Goal: Information Seeking & Learning: Learn about a topic

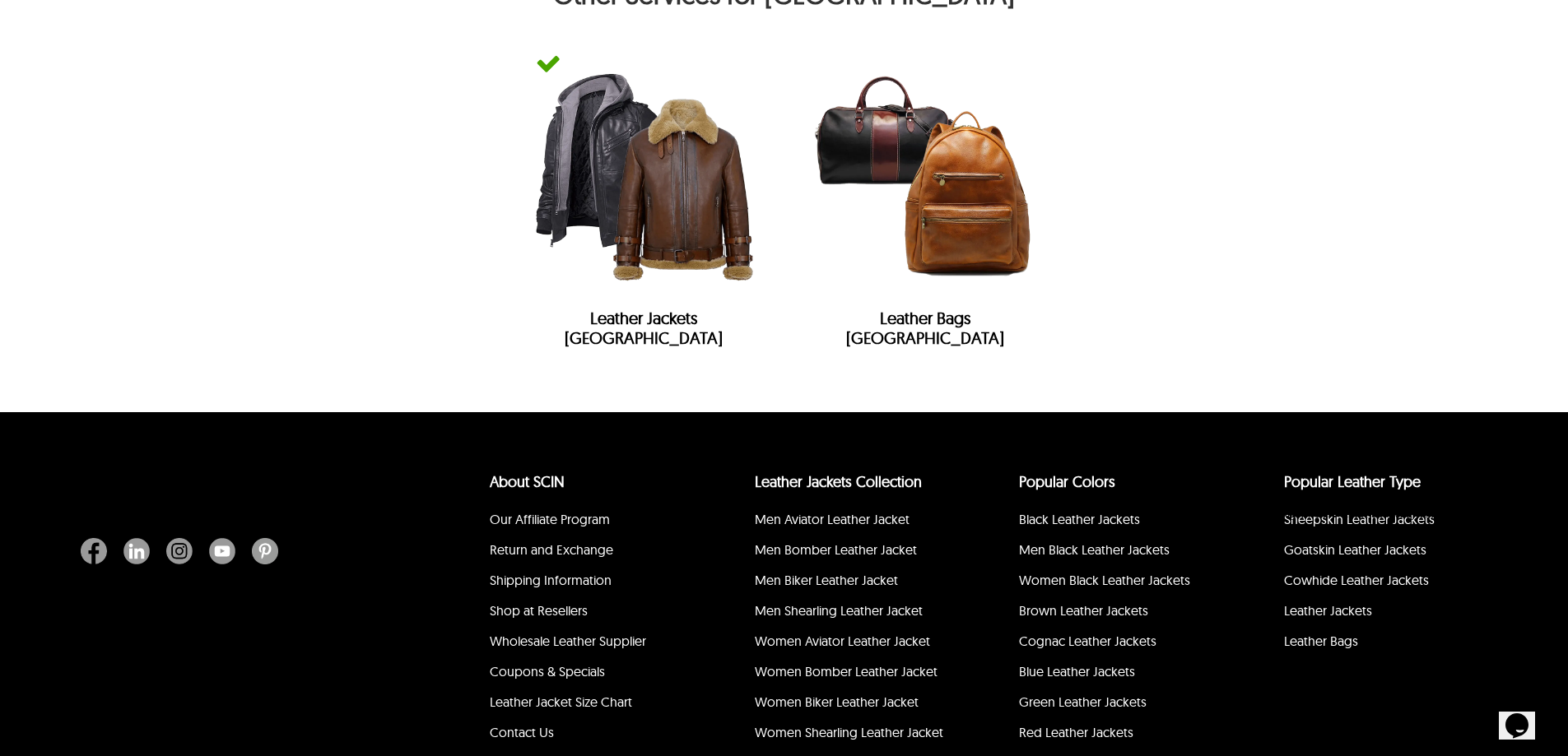
click at [1262, 495] on icon "Chat attention grabber" at bounding box center [1262, 495] width 0 height 0
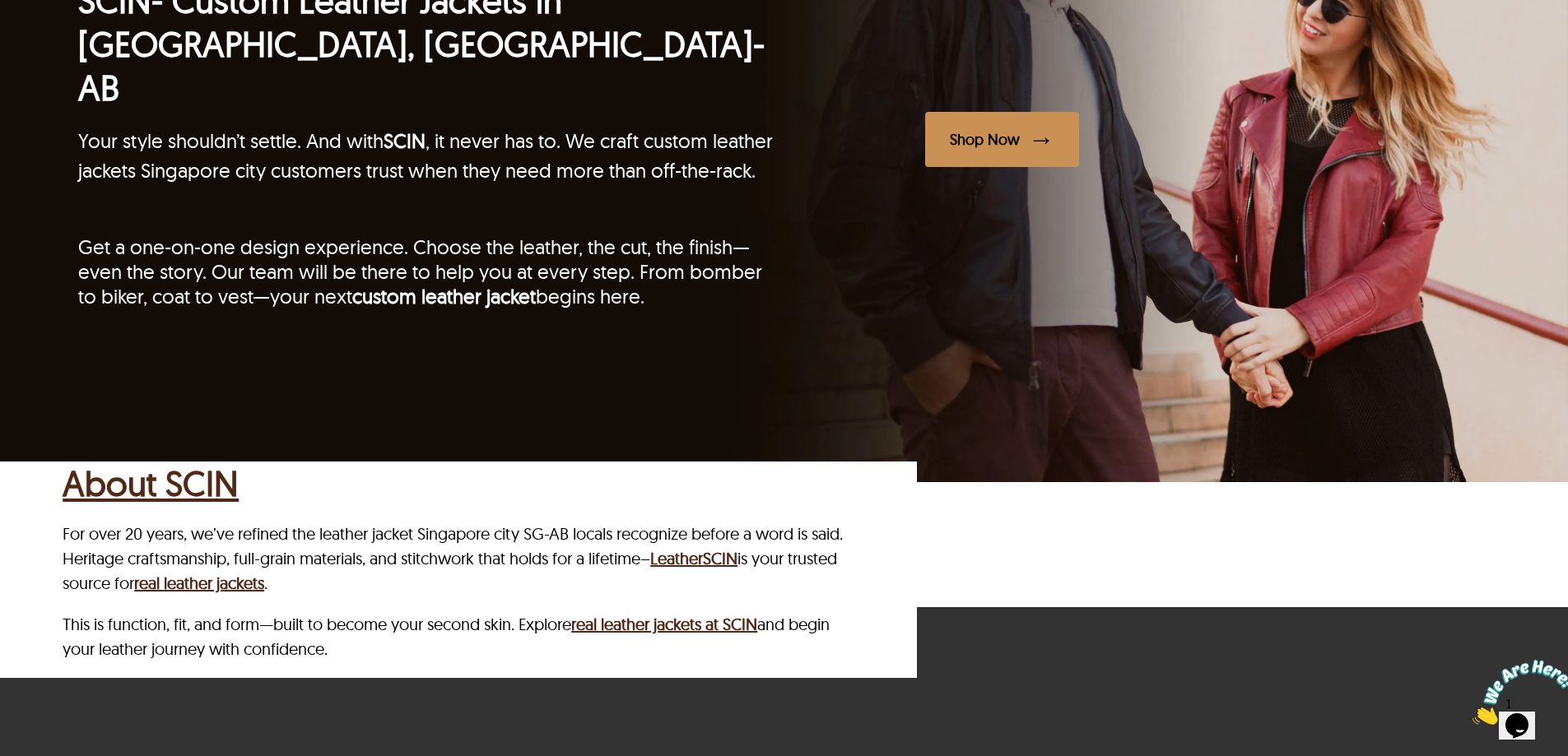
scroll to position [4930, 0]
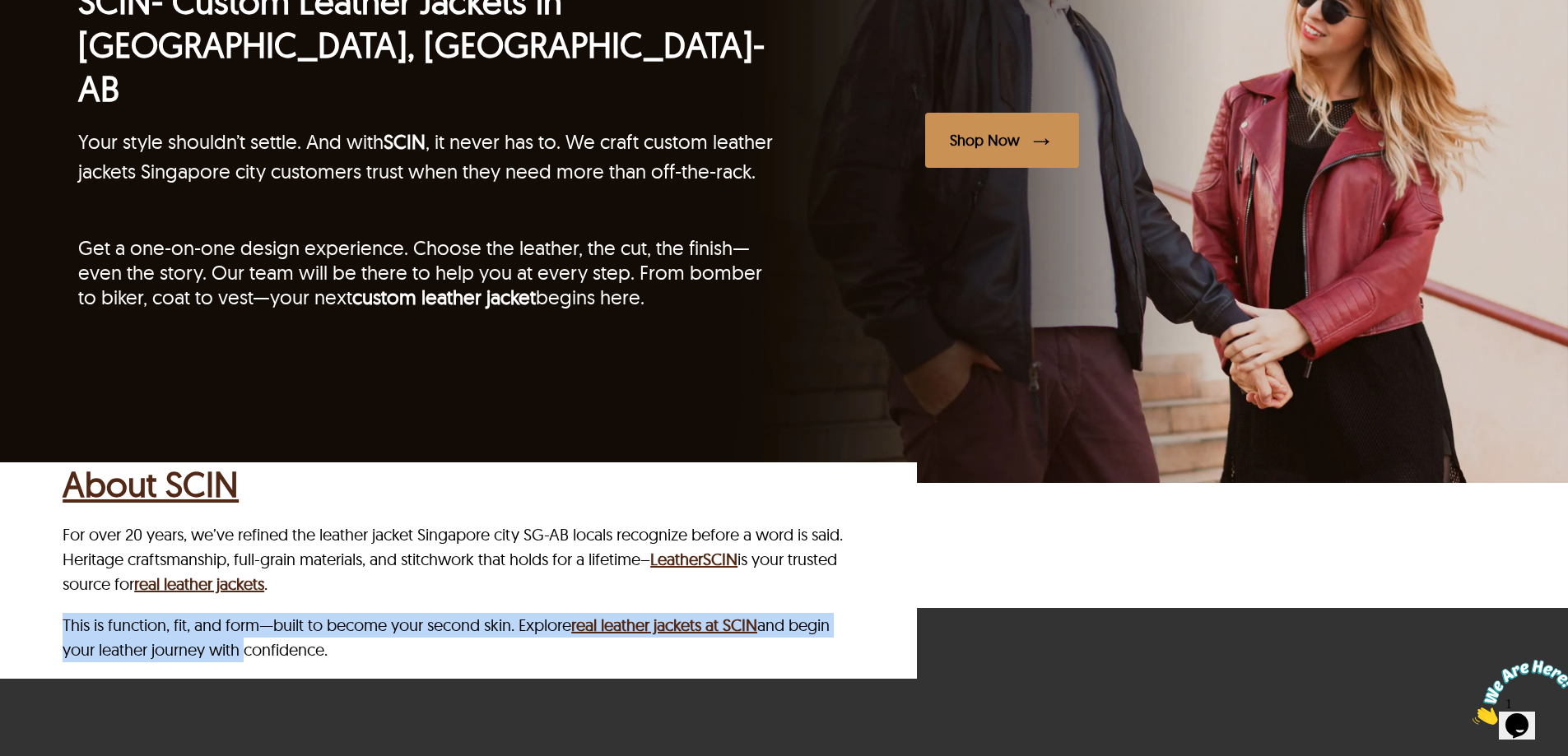
drag, startPoint x: 194, startPoint y: 557, endPoint x: 59, endPoint y: 516, distance: 141.1
click at [59, 516] on div "About SCIN For over 20 years, we’ve refined the leather jacket Singapore city S…" at bounding box center [459, 570] width 917 height 216
click at [72, 613] on p "This is function, fit, and form—built to become your second skin. Explore real …" at bounding box center [455, 637] width 784 height 49
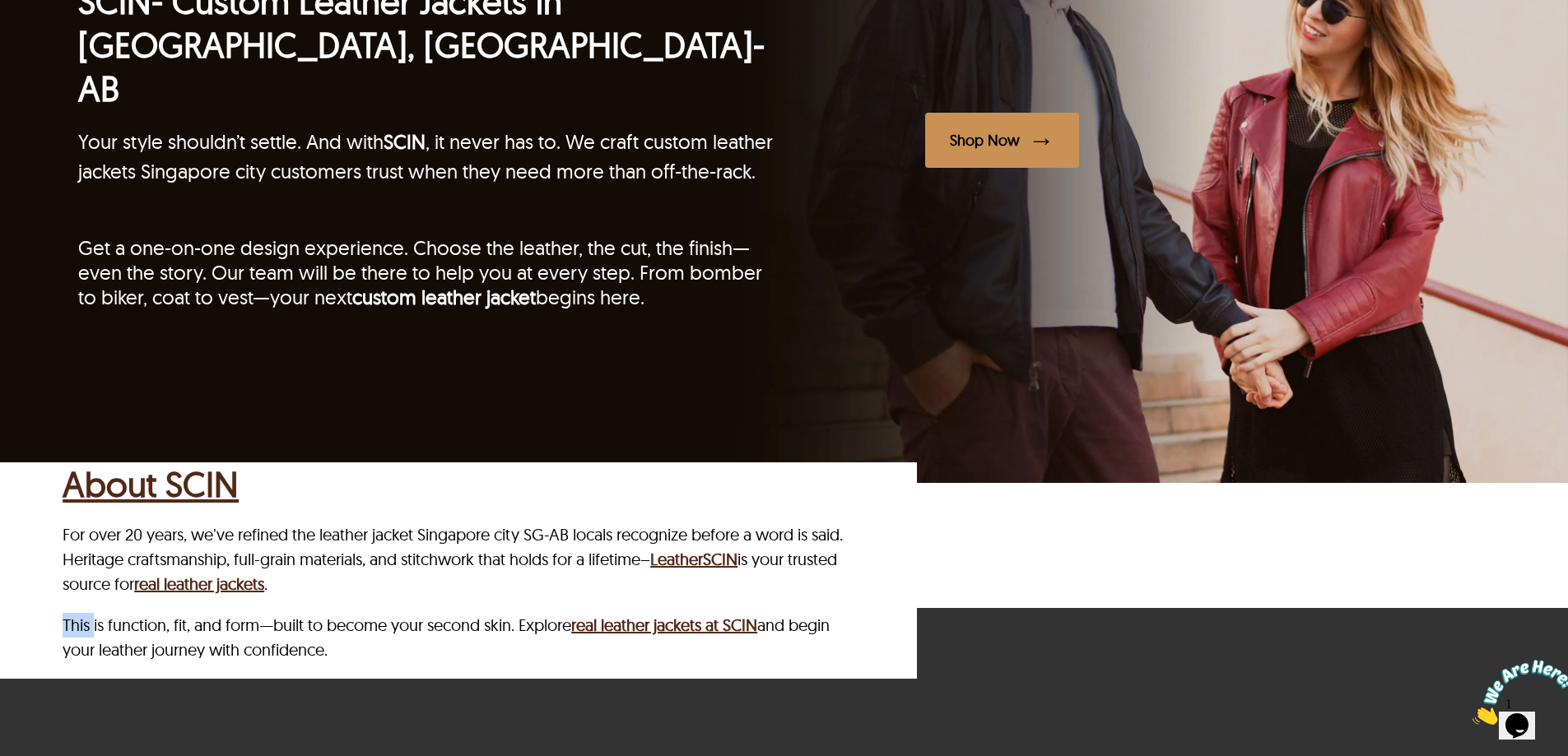
click at [72, 613] on p "This is function, fit, and form—built to become your second skin. Explore real …" at bounding box center [455, 637] width 784 height 49
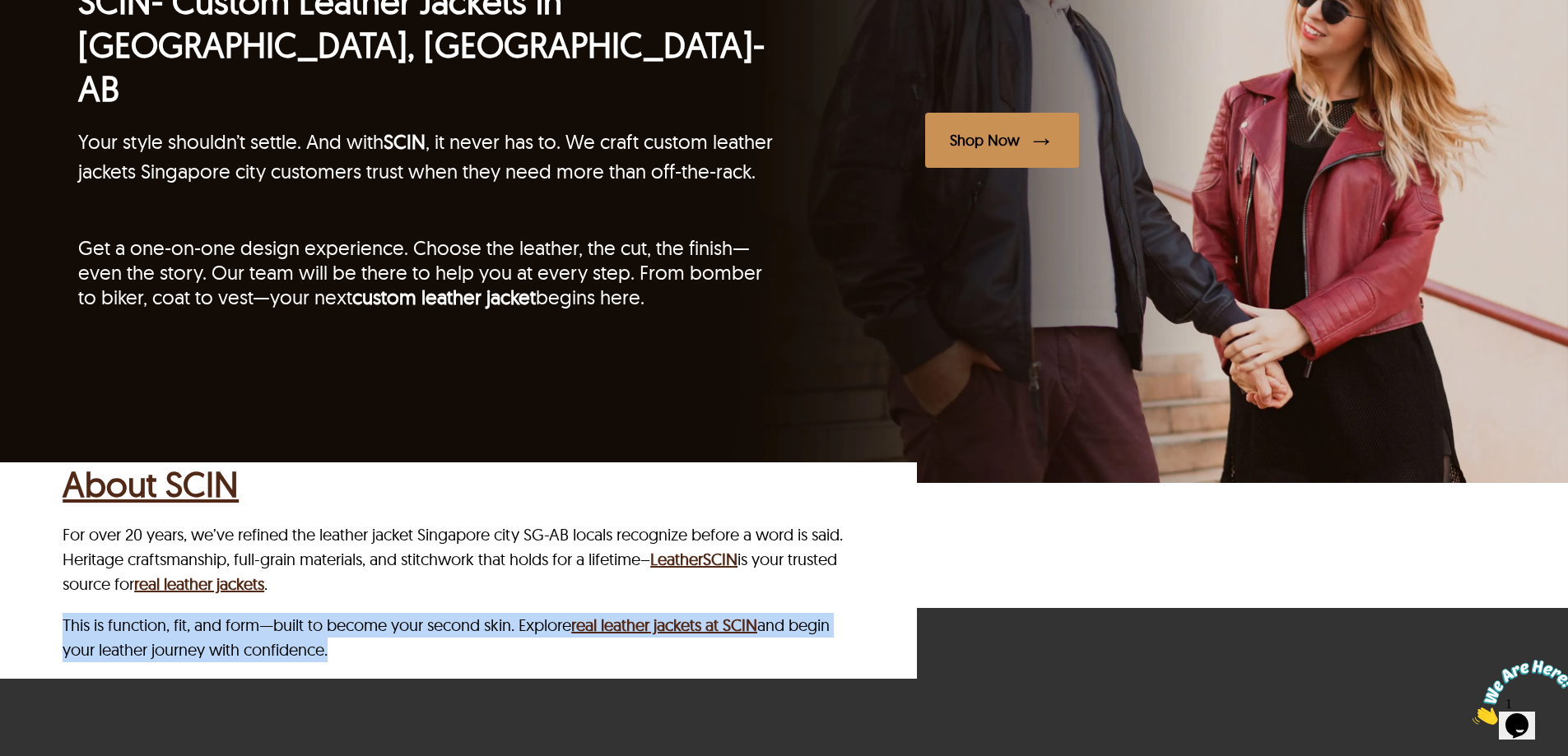
click at [72, 613] on p "This is function, fit, and form—built to become your second skin. Explore real …" at bounding box center [455, 637] width 784 height 49
click at [351, 613] on p "This is function, fit, and form—built to become your second skin. Explore real …" at bounding box center [455, 637] width 784 height 49
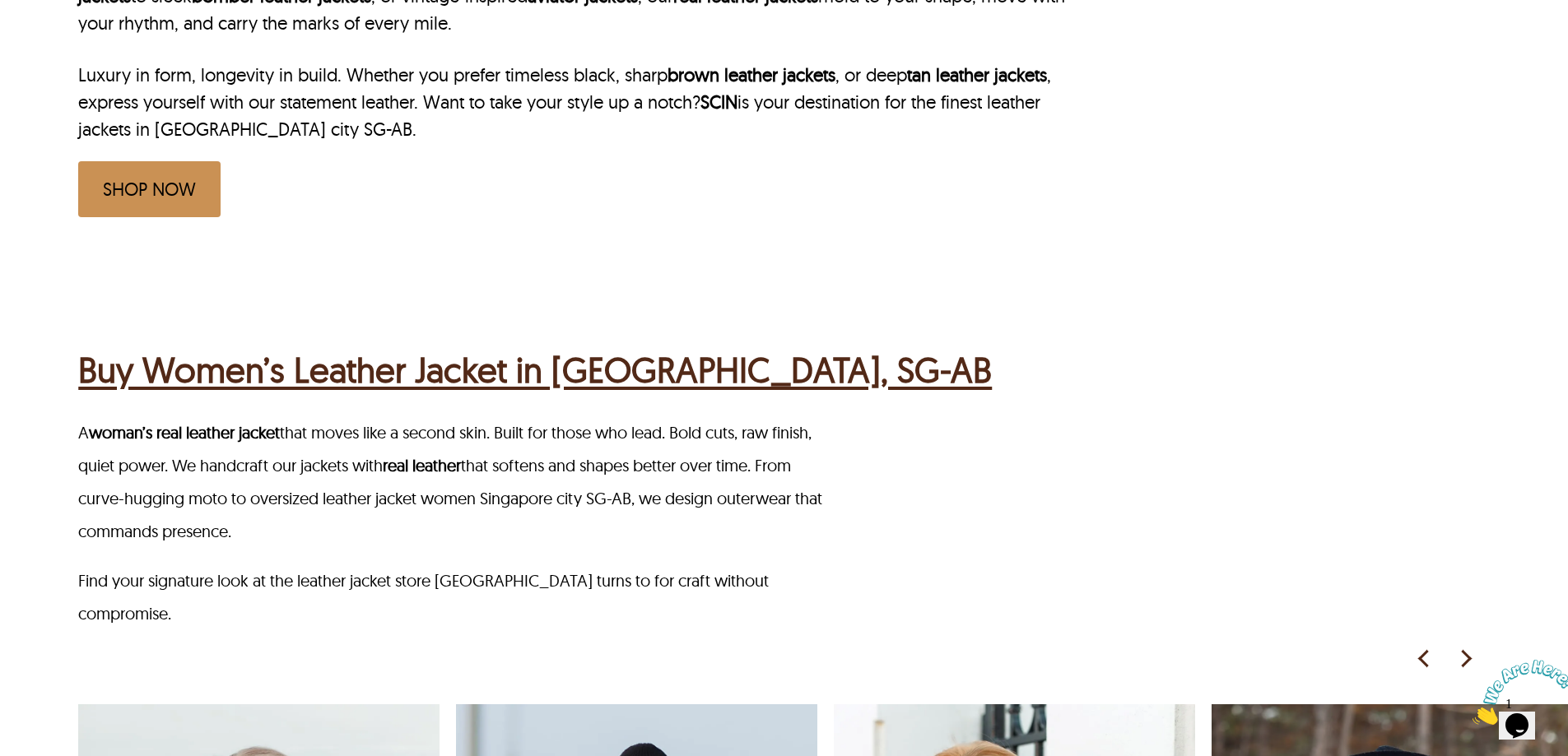
scroll to position [1144, 0]
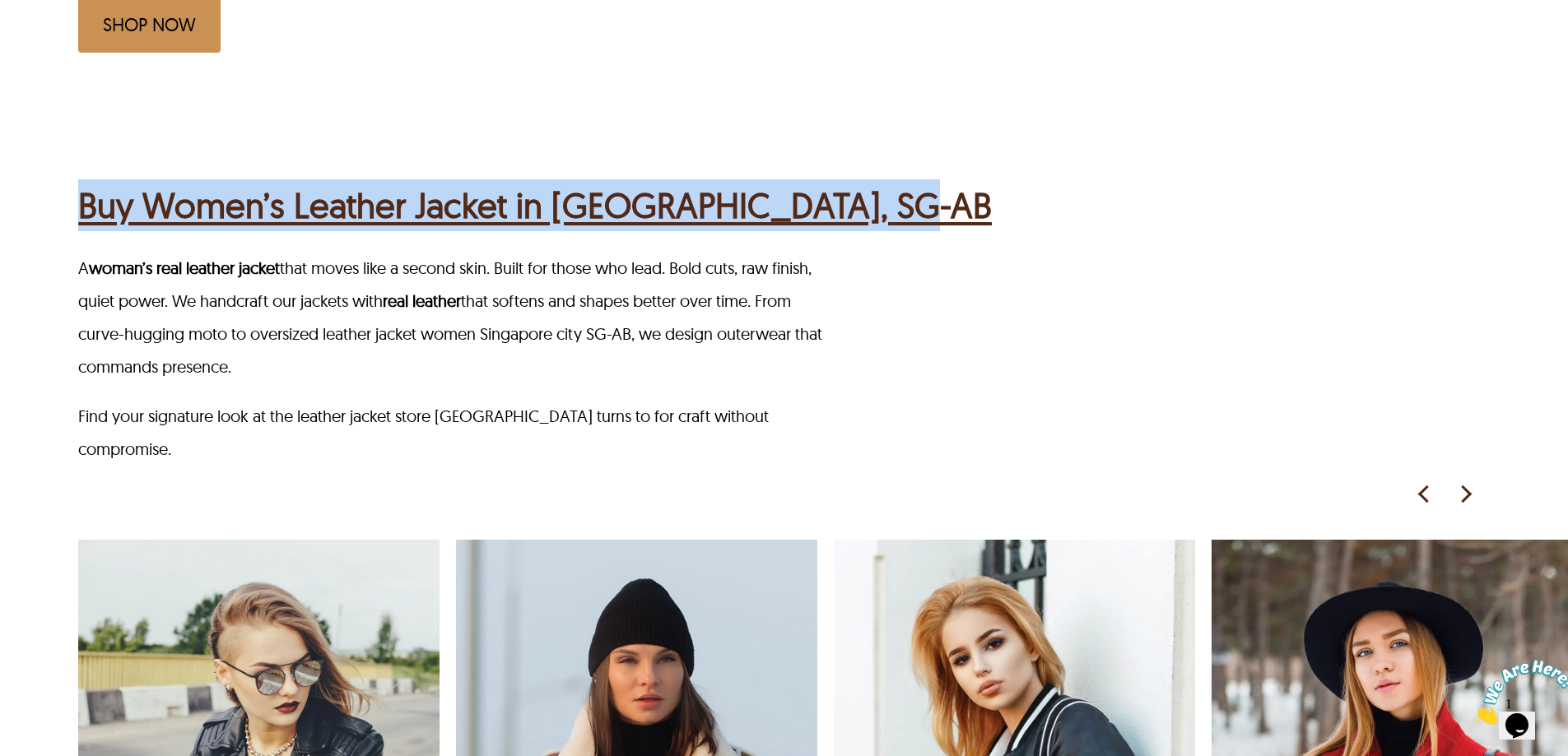
drag, startPoint x: 51, startPoint y: 156, endPoint x: 897, endPoint y: 150, distance: 846.0
click at [897, 150] on div "Buy Women’s Leather Jacket in Singapore city, SG-AB A woman’s real leather jack…" at bounding box center [784, 640] width 1568 height 1083
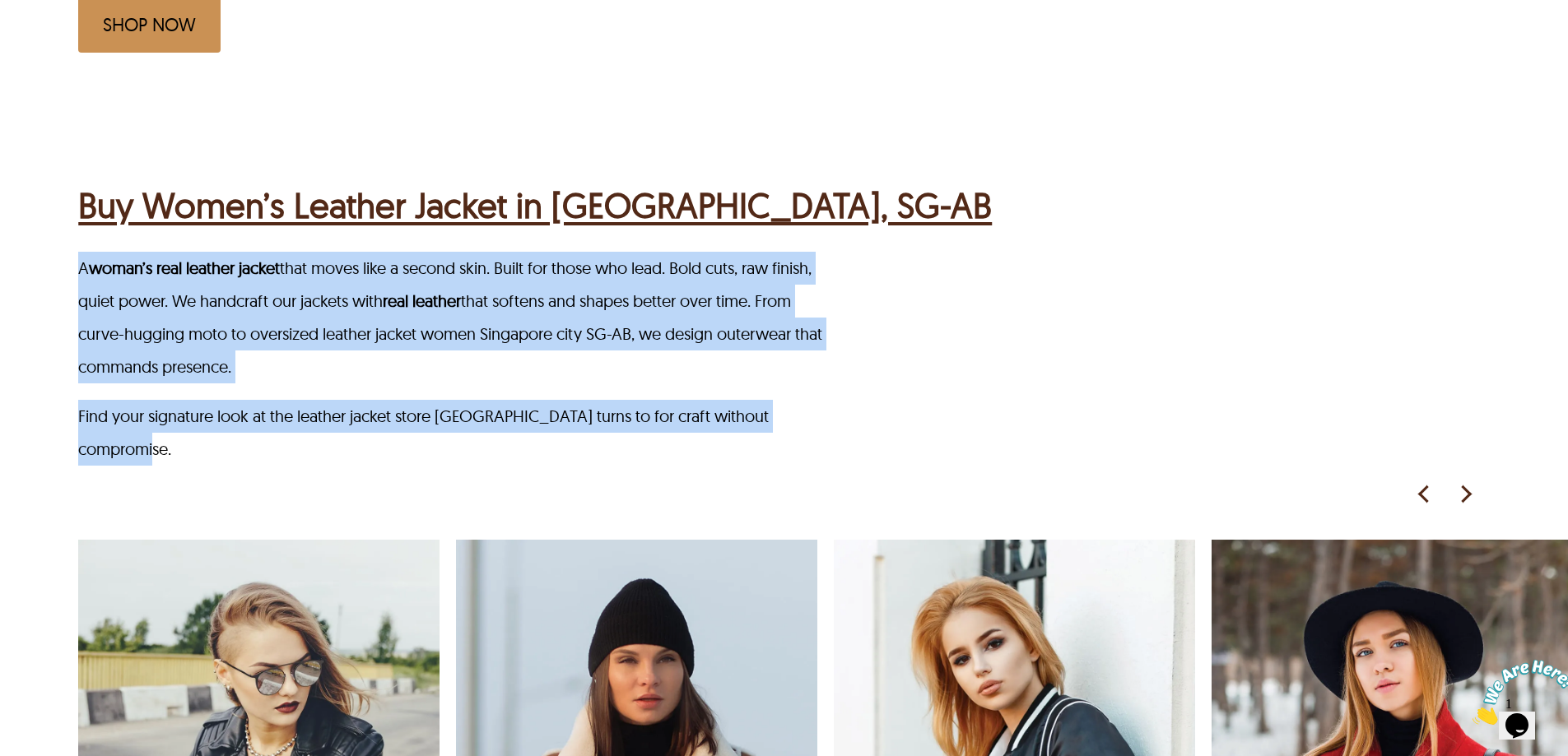
drag, startPoint x: 833, startPoint y: 357, endPoint x: 36, endPoint y: 221, distance: 808.5
click at [36, 221] on div "Buy Women’s Leather Jacket in Singapore city, SG-AB A woman’s real leather jack…" at bounding box center [784, 640] width 1568 height 1083
click at [27, 234] on div "Buy Women’s Leather Jacket in Singapore city, SG-AB A woman’s real leather jack…" at bounding box center [784, 640] width 1568 height 1083
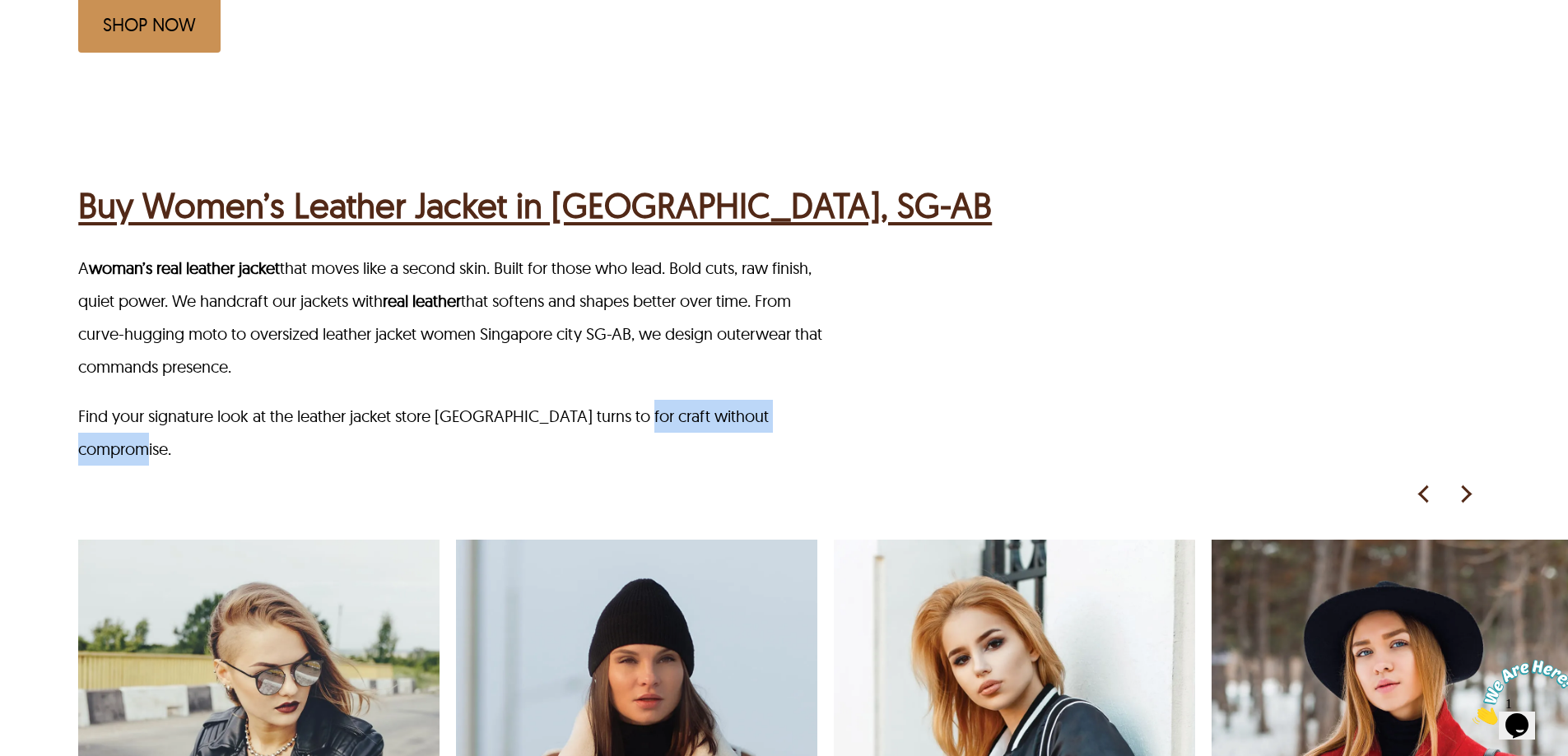
drag, startPoint x: 658, startPoint y: 371, endPoint x: 623, endPoint y: 379, distance: 35.9
click at [623, 400] on p "Find your signature look at the leather jacket store Singapore city turns to fo…" at bounding box center [451, 432] width 745 height 66
click at [624, 400] on p "Find your signature look at the leather jacket store Singapore city turns to fo…" at bounding box center [451, 432] width 745 height 66
drag, startPoint x: 644, startPoint y: 379, endPoint x: 815, endPoint y: 355, distance: 172.7
click at [815, 400] on p "Find your signature look at the leather jacket store Singapore city turns to fo…" at bounding box center [451, 432] width 745 height 66
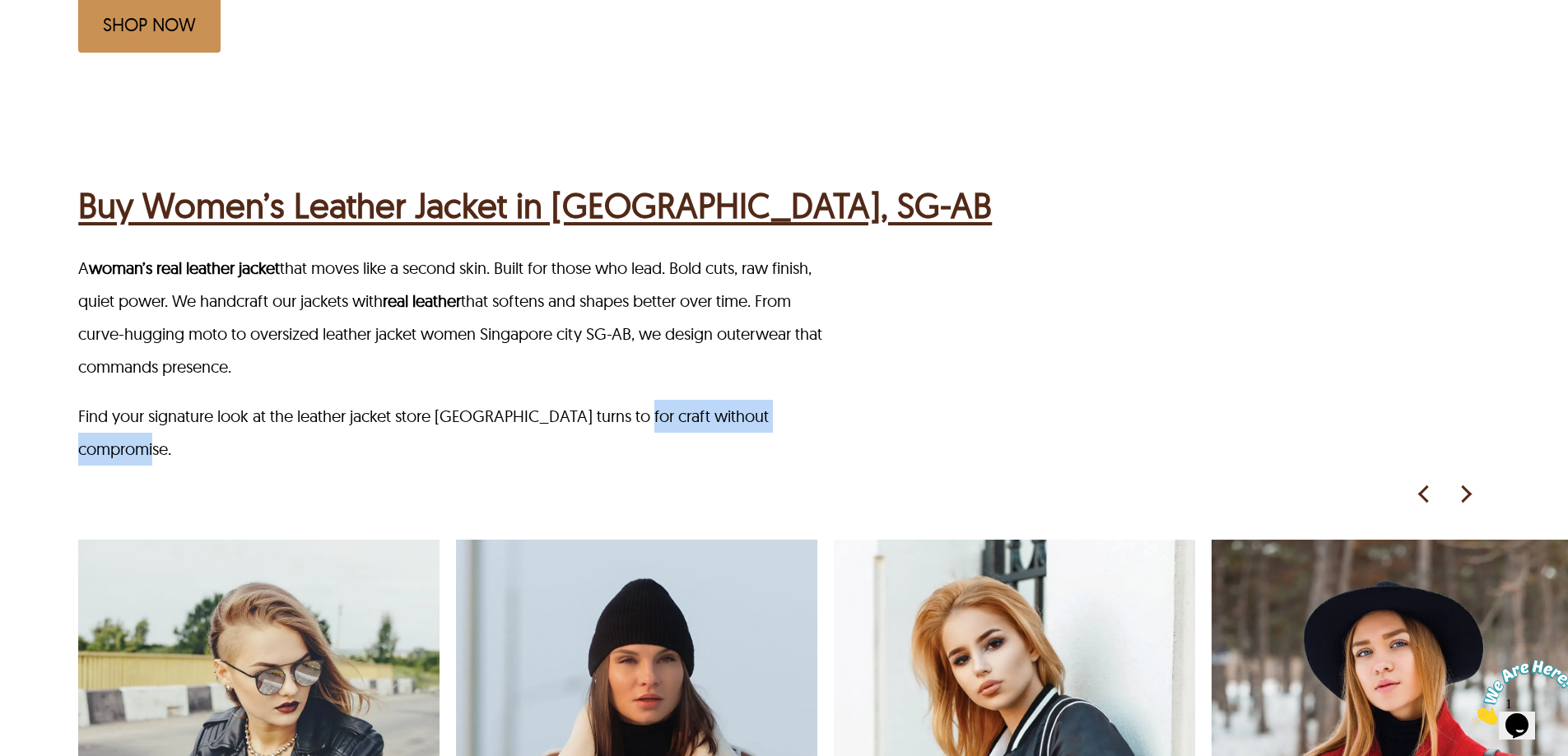
click at [814, 400] on p "Find your signature look at the leather jacket store Singapore city turns to fo…" at bounding box center [451, 432] width 745 height 66
drag, startPoint x: 814, startPoint y: 366, endPoint x: 643, endPoint y: 367, distance: 171.0
click at [643, 400] on p "Find your signature look at the leather jacket store Singapore city turns to fo…" at bounding box center [451, 432] width 745 height 66
click at [733, 400] on p "Find your signature look at the leather jacket store Singapore city turns to fo…" at bounding box center [451, 432] width 745 height 66
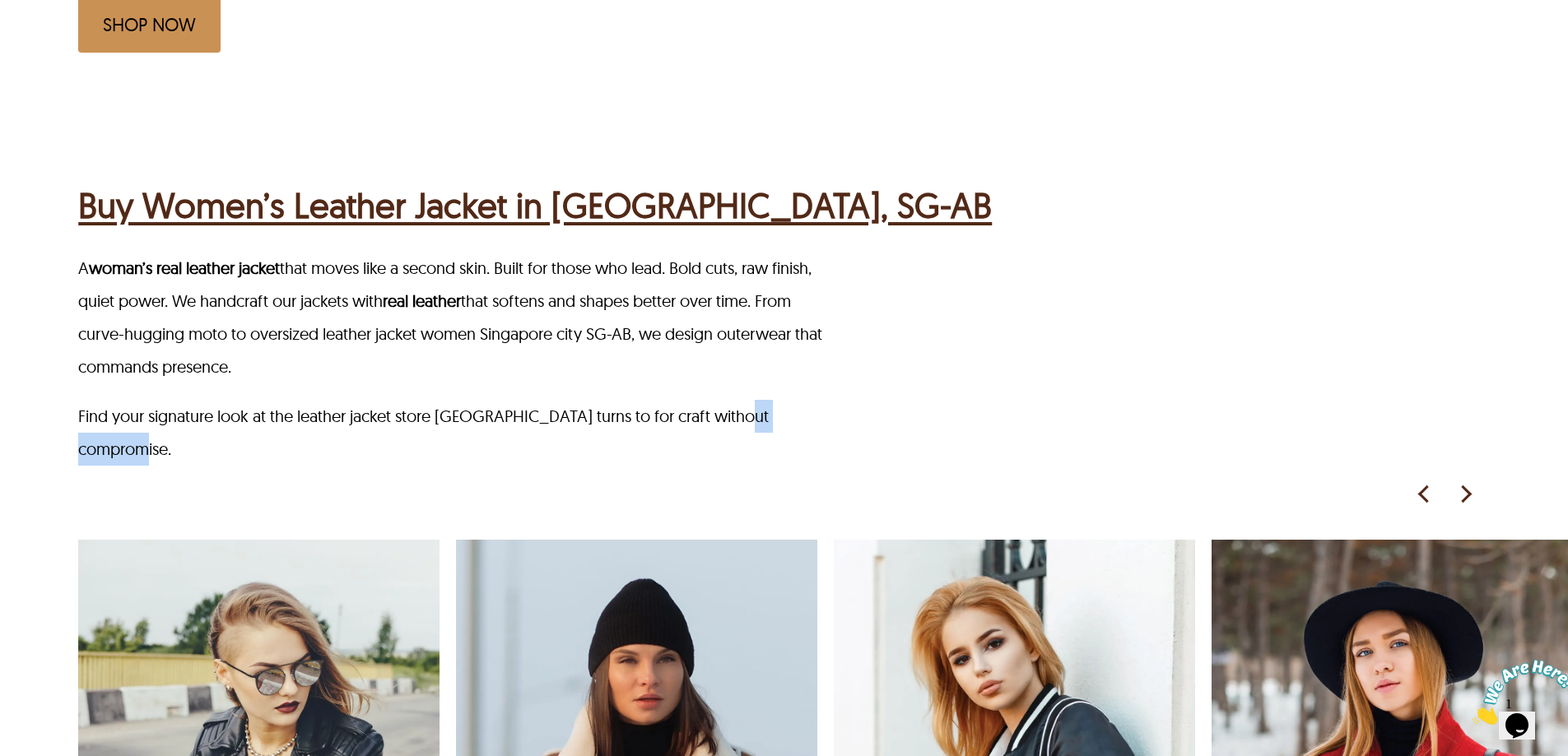
click at [804, 400] on p "Find your signature look at the leather jacket store Singapore city turns to fo…" at bounding box center [451, 432] width 745 height 66
click at [784, 400] on p "Find your signature look at the leather jacket store Singapore city turns to fo…" at bounding box center [451, 432] width 745 height 66
click at [836, 377] on div "A woman’s real leather jacket that moves like a second skin. Built for those wh…" at bounding box center [823, 358] width 1489 height 214
drag, startPoint x: 860, startPoint y: 373, endPoint x: 712, endPoint y: 380, distance: 148.2
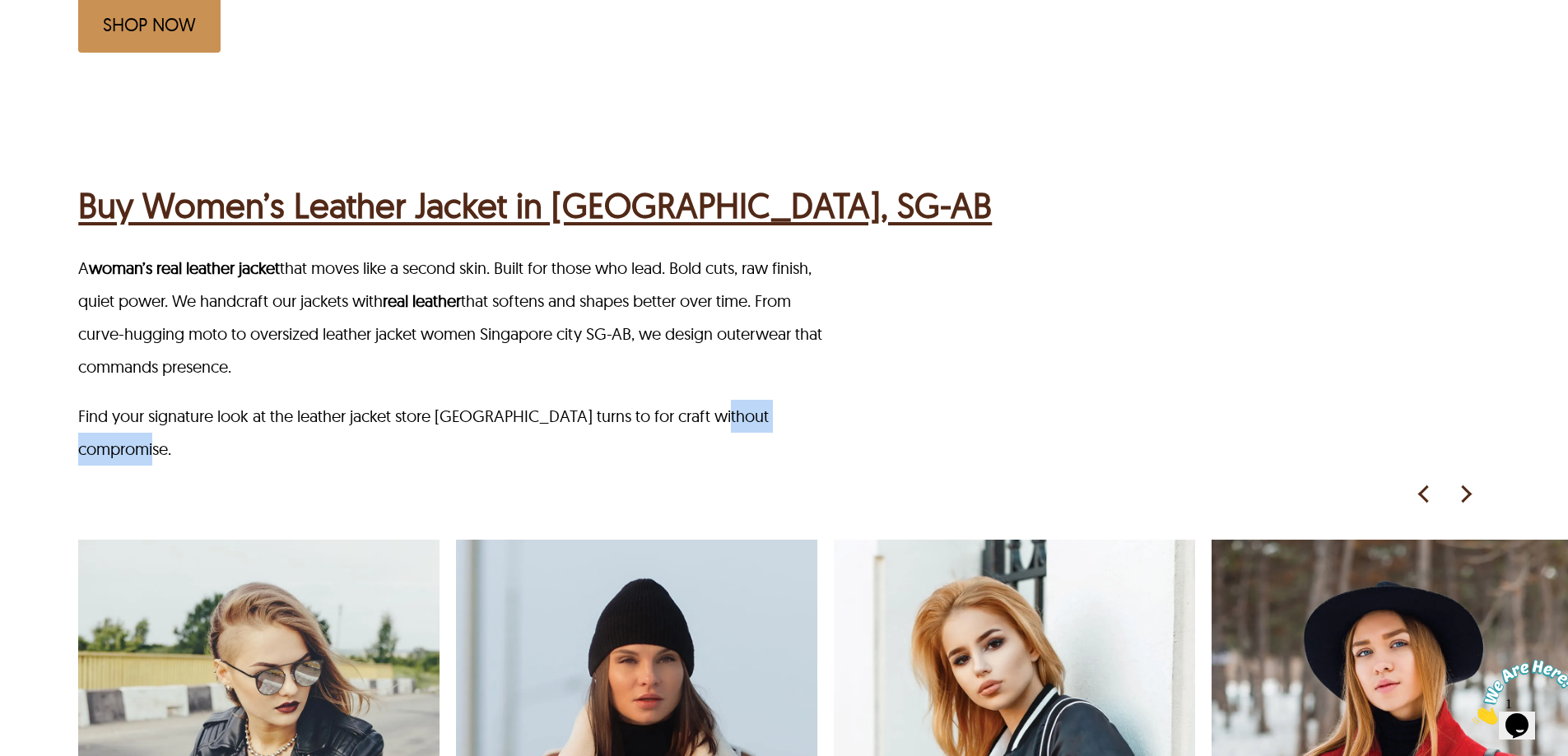
click at [712, 380] on div "A woman’s real leather jacket that moves like a second skin. Built for those wh…" at bounding box center [823, 358] width 1489 height 214
click at [722, 400] on p "Find your signature look at the leather jacket store Singapore city turns to fo…" at bounding box center [451, 432] width 745 height 66
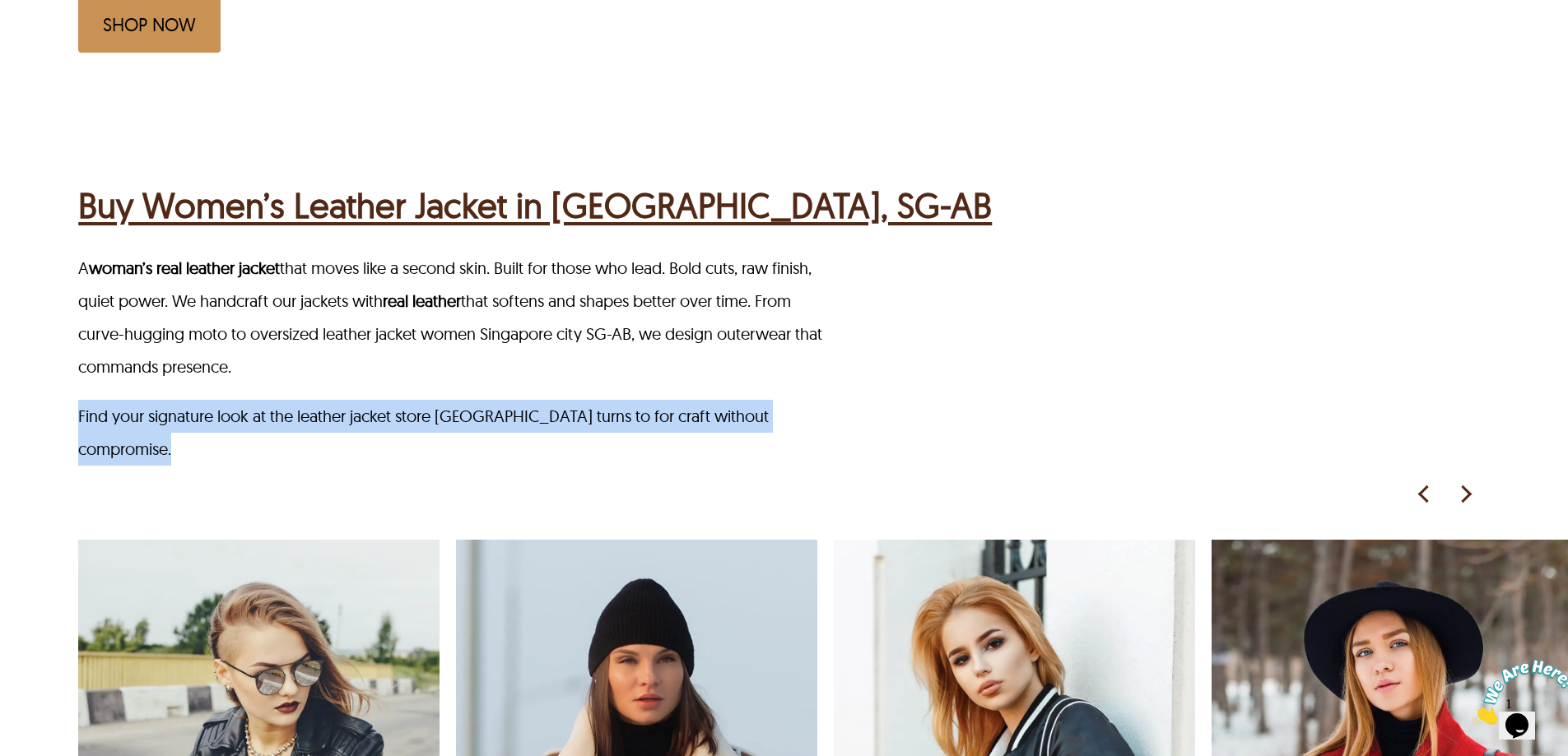
click at [722, 400] on p "Find your signature look at the leather jacket store Singapore city turns to fo…" at bounding box center [451, 432] width 745 height 66
click at [779, 400] on p "Find your signature look at the leather jacket store Singapore city turns to fo…" at bounding box center [451, 432] width 745 height 66
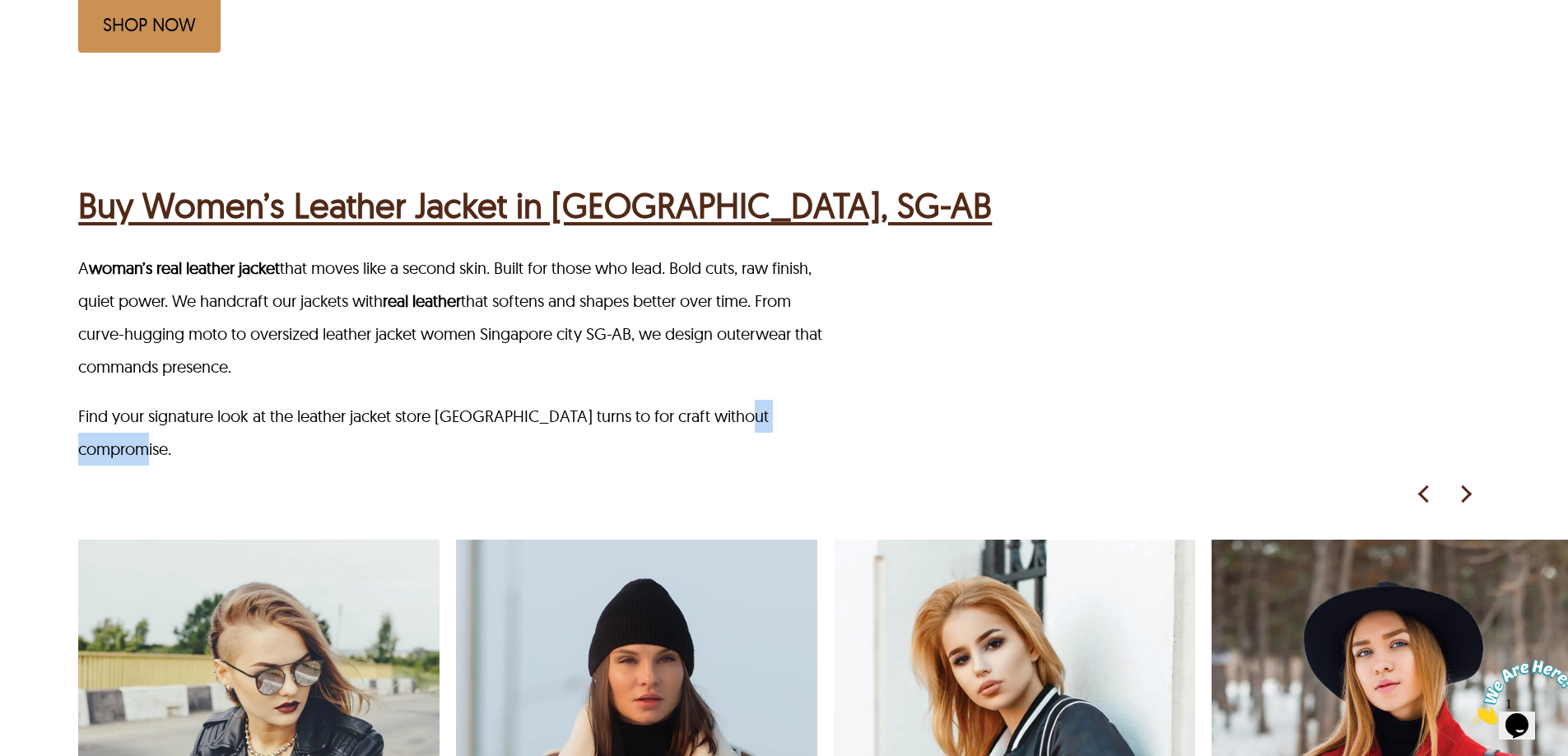
click at [779, 400] on p "Find your signature look at the leather jacket store Singapore city turns to fo…" at bounding box center [451, 432] width 745 height 66
click at [832, 374] on div "A woman’s real leather jacket that moves like a second skin. Built for those wh…" at bounding box center [823, 358] width 1489 height 214
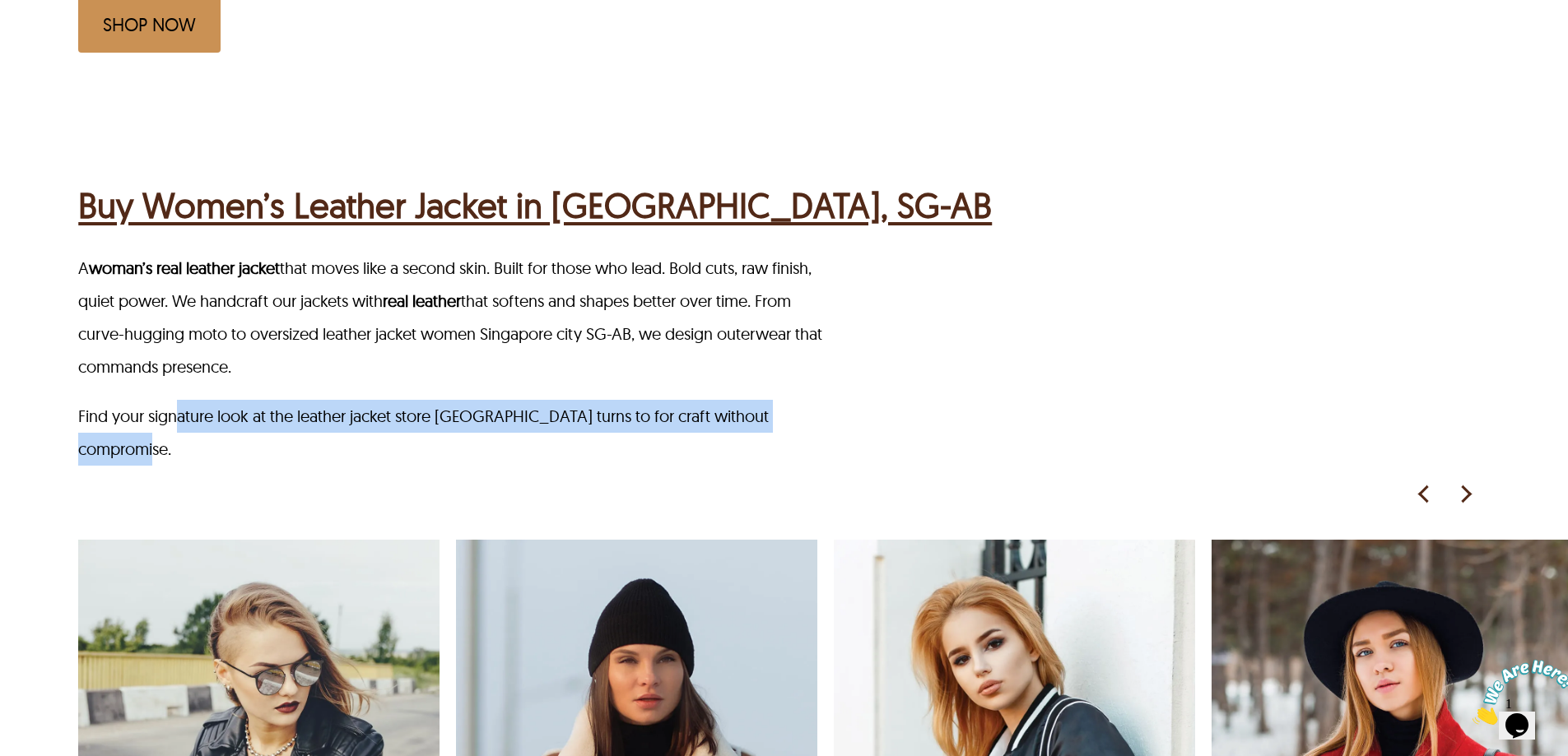
drag, startPoint x: 857, startPoint y: 379, endPoint x: 178, endPoint y: 372, distance: 679.0
click at [178, 372] on div "A woman’s real leather jacket that moves like a second skin. Built for those wh…" at bounding box center [823, 358] width 1489 height 214
click at [204, 400] on p "Find your signature look at the leather jacket store Singapore city turns to fo…" at bounding box center [451, 432] width 745 height 66
drag, startPoint x: 203, startPoint y: 371, endPoint x: 1051, endPoint y: 389, distance: 848.2
click at [1051, 389] on div "Buy Women’s Leather Jacket in Singapore city, SG-AB A woman’s real leather jack…" at bounding box center [823, 653] width 1489 height 964
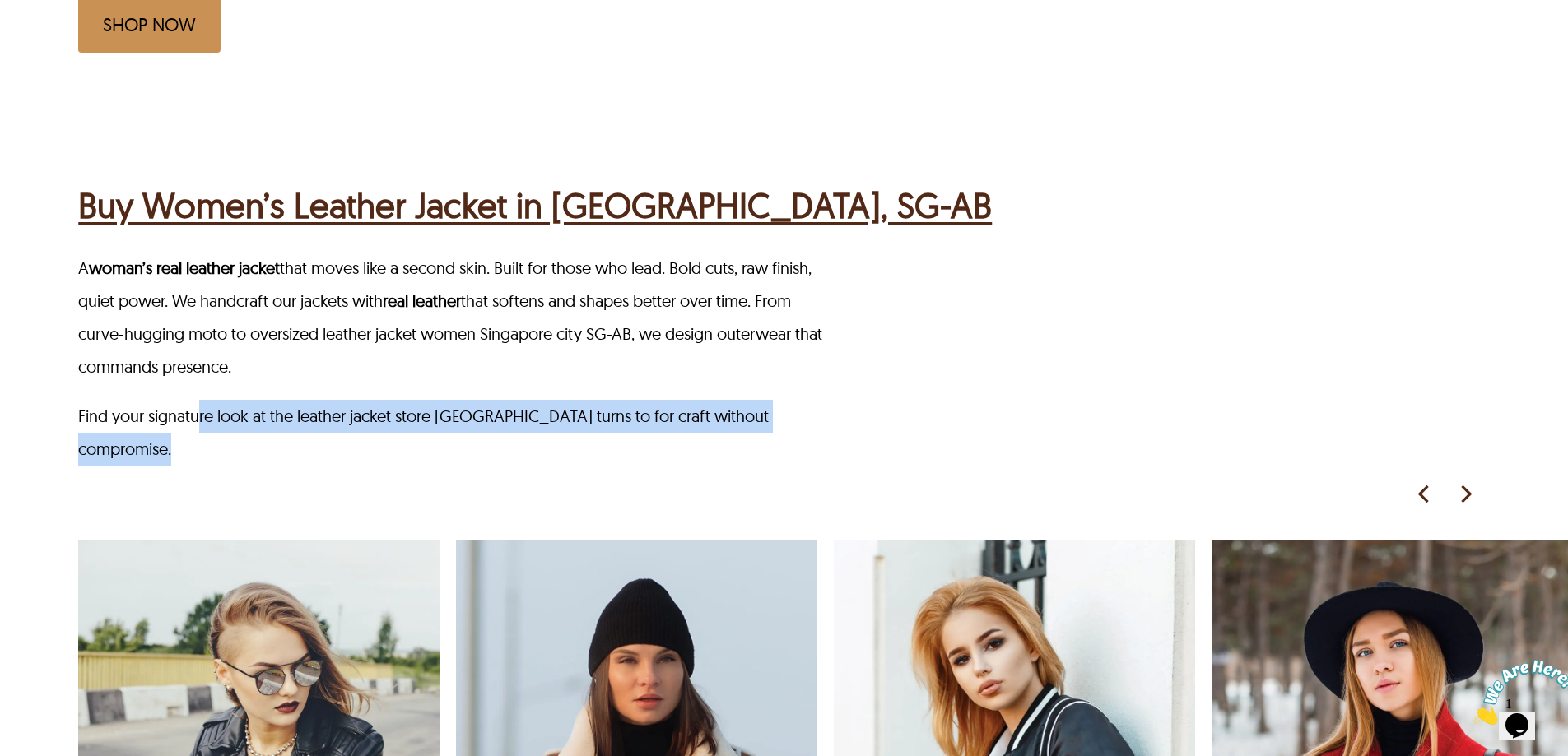
click at [681, 352] on div "A woman’s real leather jacket that moves like a second skin. Built for those wh…" at bounding box center [823, 358] width 1489 height 214
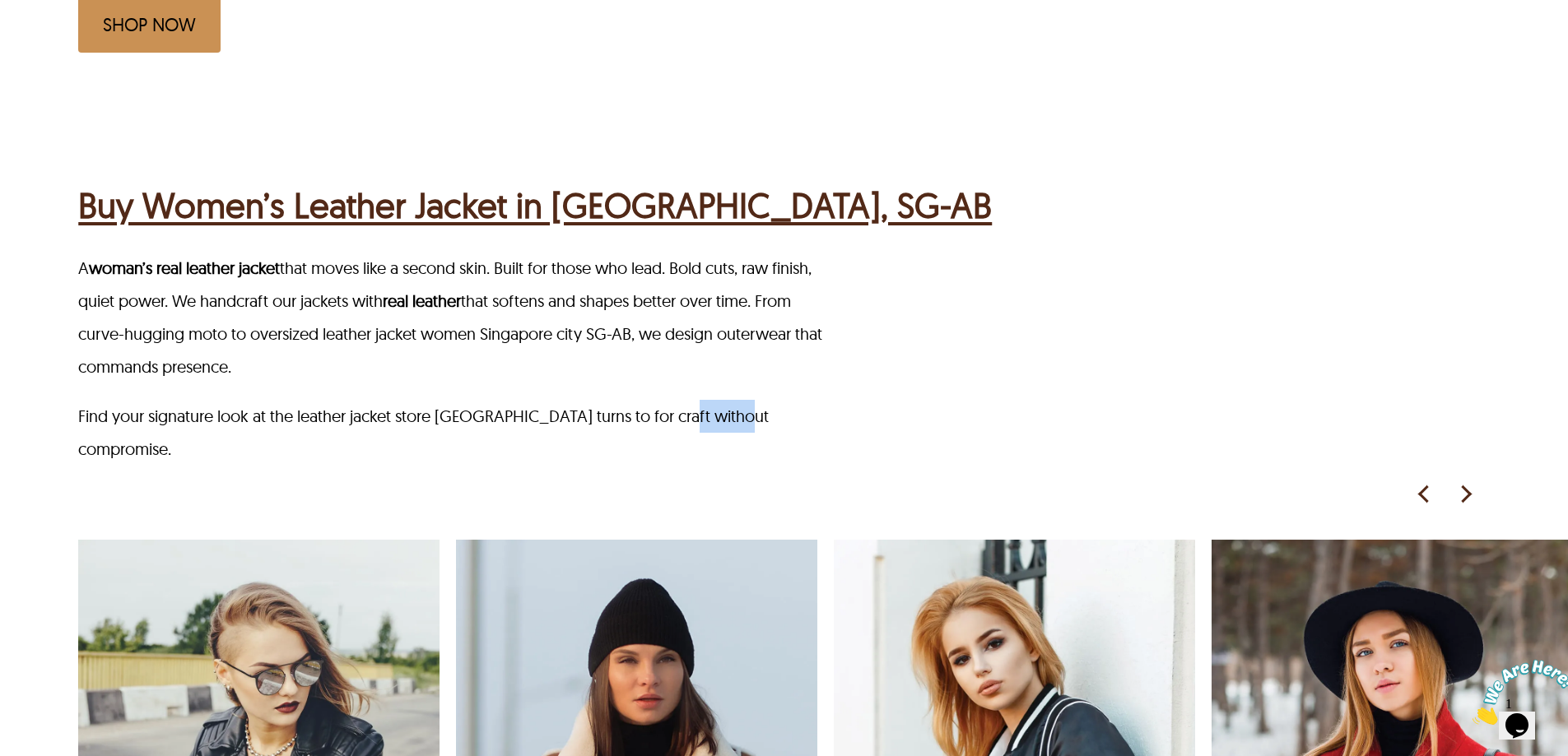
click at [681, 352] on div "A woman’s real leather jacket that moves like a second skin. Built for those wh…" at bounding box center [823, 358] width 1489 height 214
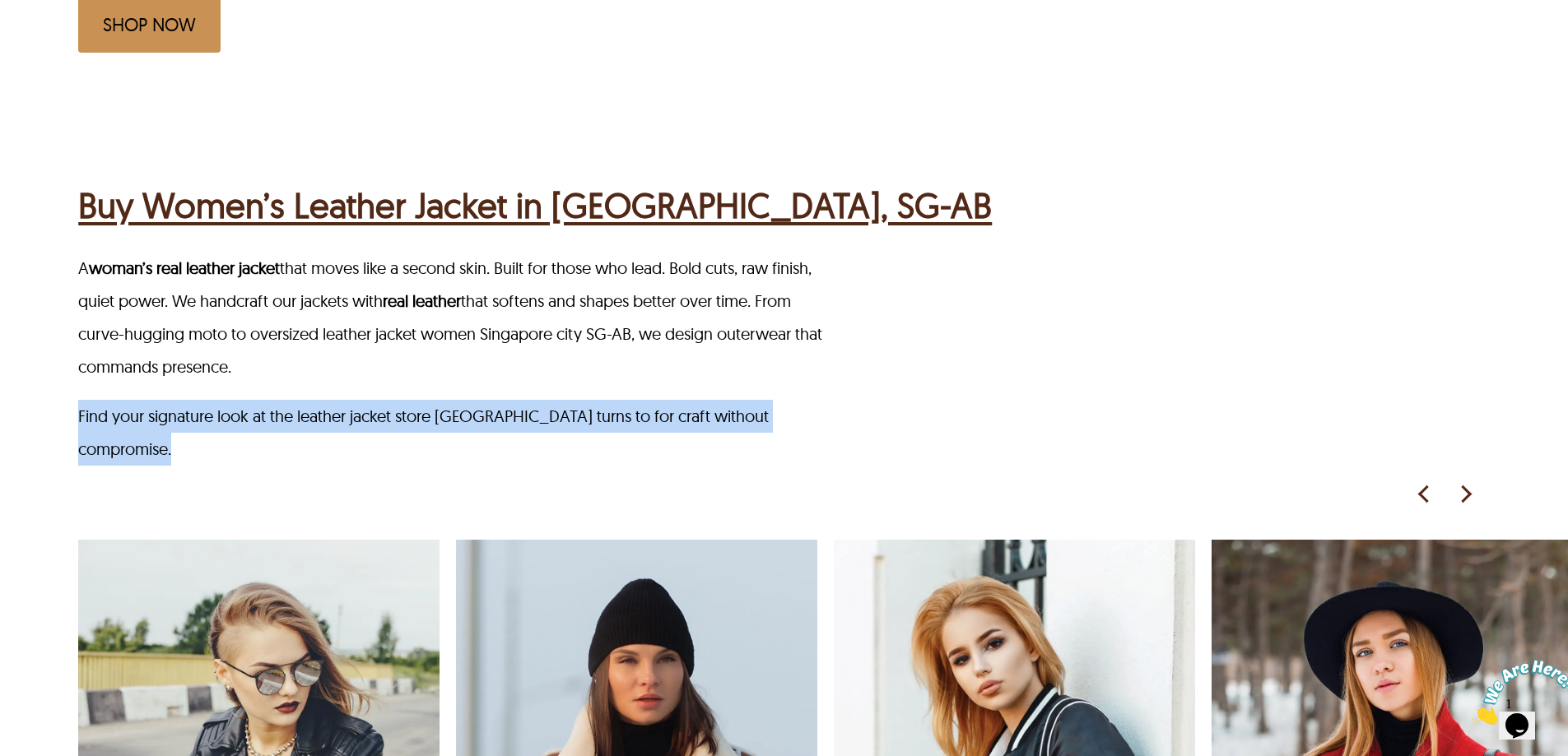
click at [681, 352] on div "A woman’s real leather jacket that moves like a second skin. Built for those wh…" at bounding box center [823, 358] width 1489 height 214
click at [749, 400] on p "Find your signature look at the leather jacket store Singapore city turns to fo…" at bounding box center [451, 432] width 745 height 66
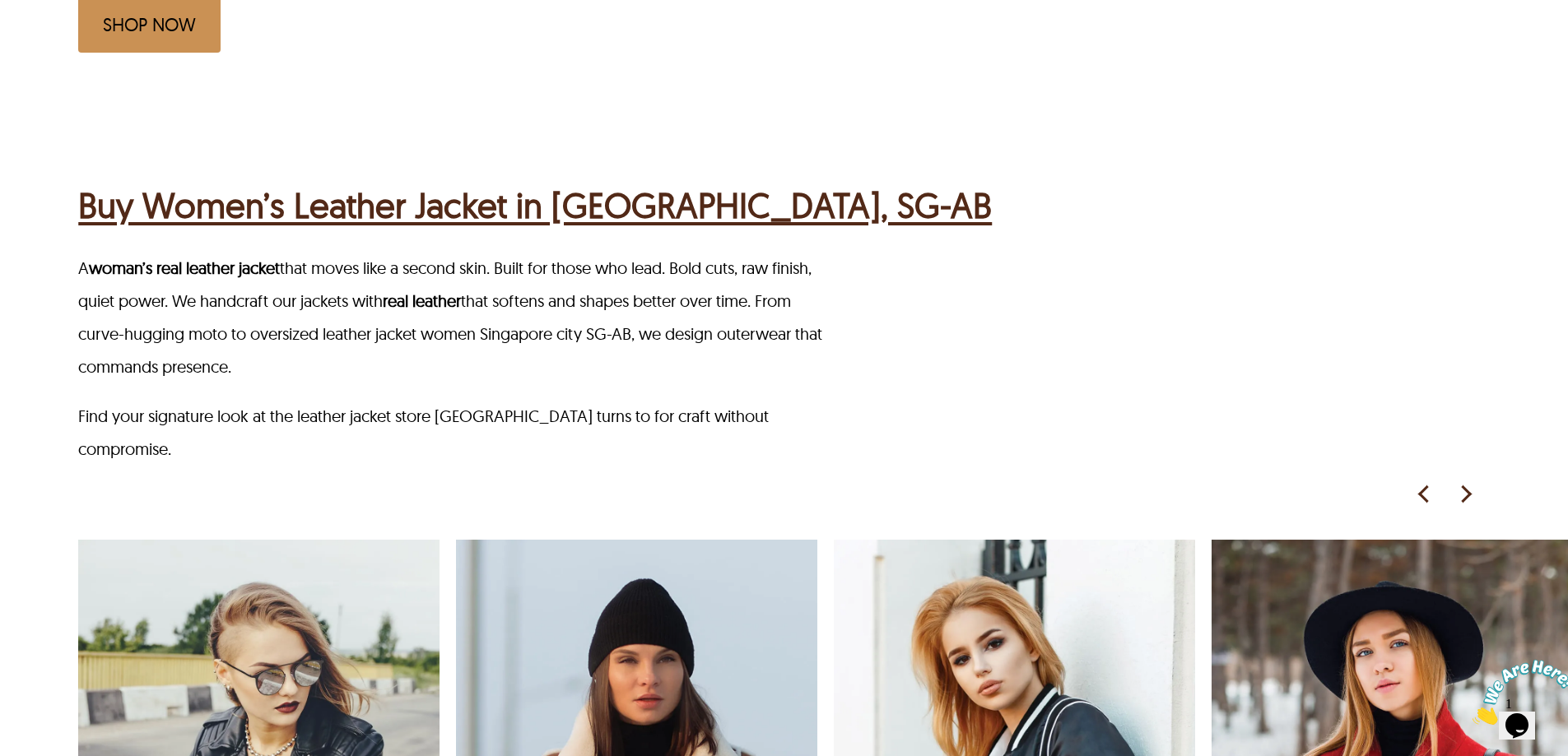
click at [766, 400] on p "Find your signature look at the leather jacket store Singapore city turns to fo…" at bounding box center [451, 432] width 745 height 66
drag, startPoint x: 669, startPoint y: 374, endPoint x: 806, endPoint y: 376, distance: 137.0
click at [806, 400] on p "Find your signature look at the leather jacket store Singapore city turns to fo…" at bounding box center [451, 432] width 745 height 66
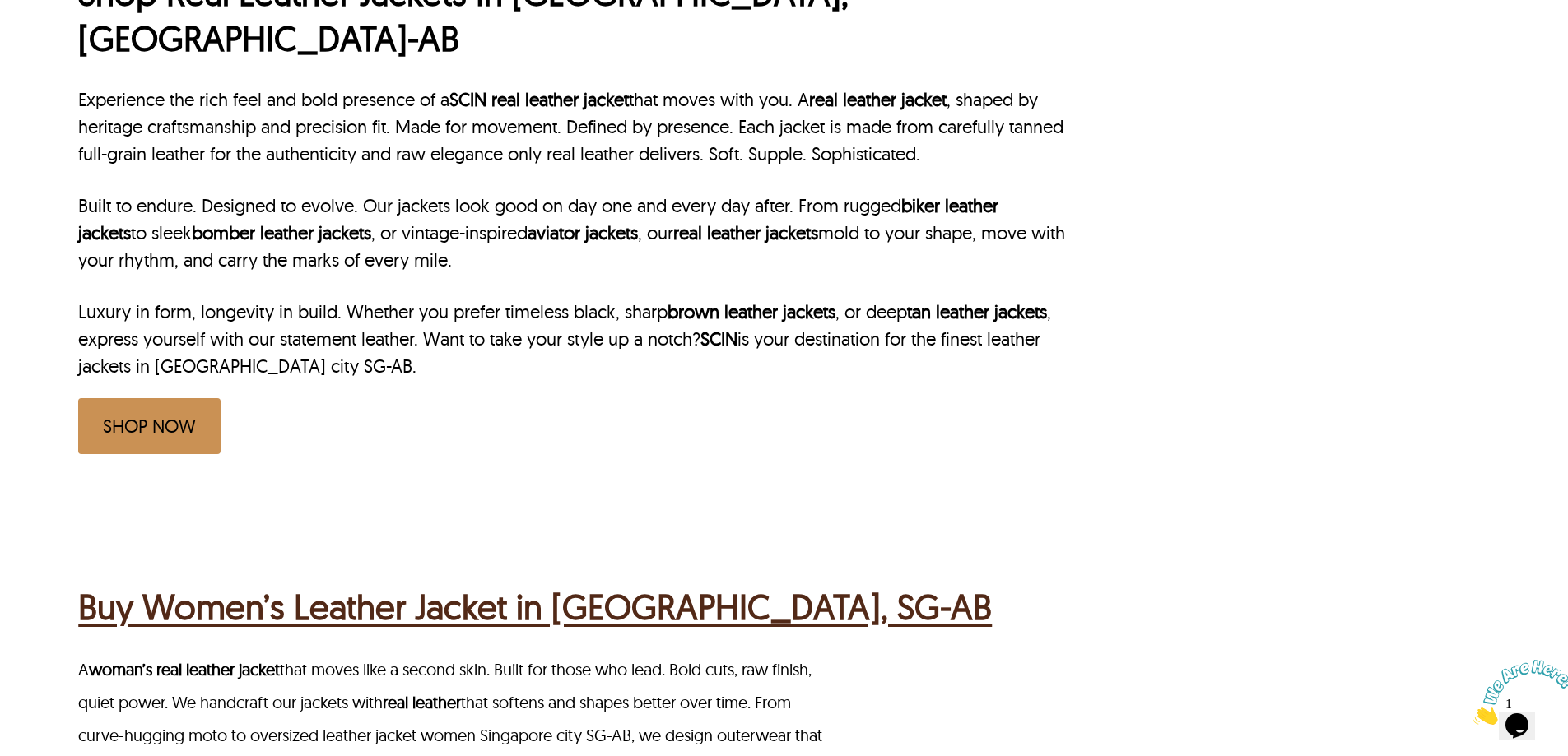
scroll to position [905, 0]
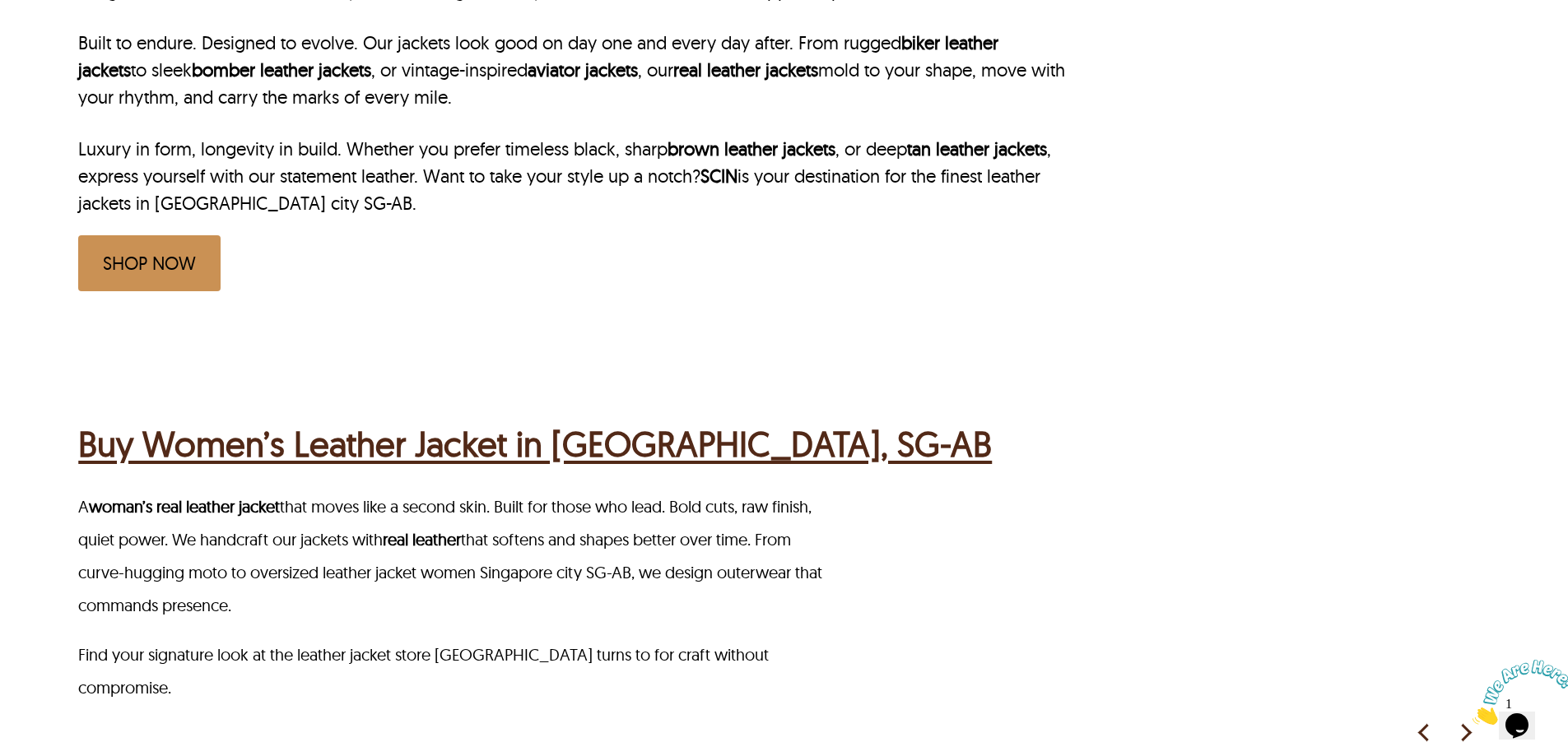
click at [827, 613] on div "A woman’s real leather jacket that moves like a second skin. Built for those wh…" at bounding box center [823, 598] width 1489 height 214
drag, startPoint x: 805, startPoint y: 614, endPoint x: 665, endPoint y: 611, distance: 140.0
click at [665, 638] on p "Find your signature look at the leather jacket store Singapore city turns to fo…" at bounding box center [451, 671] width 745 height 66
drag, startPoint x: 670, startPoint y: 611, endPoint x: 909, endPoint y: 607, distance: 239.0
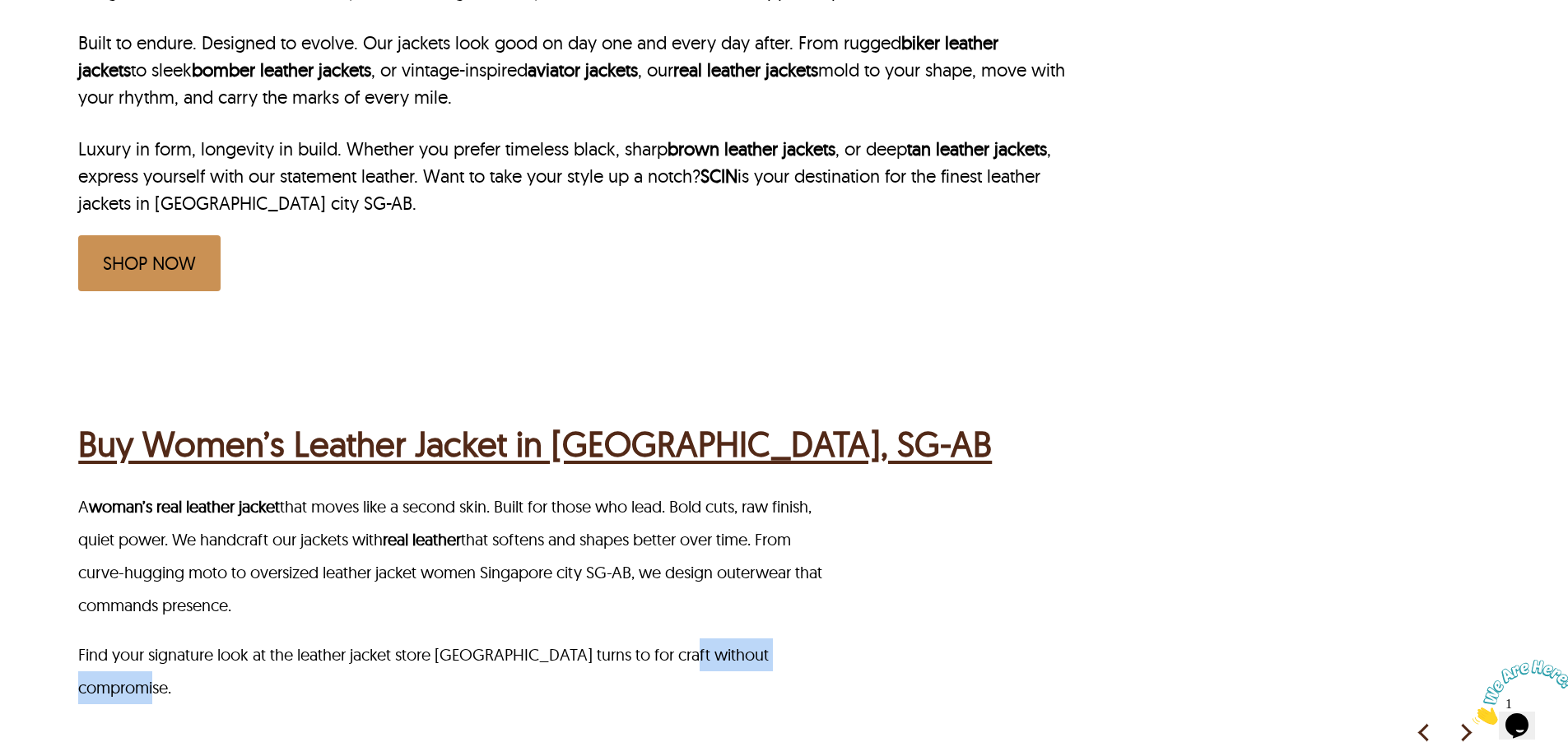
click at [909, 607] on div "A woman’s real leather jacket that moves like a second skin. Built for those wh…" at bounding box center [823, 598] width 1489 height 214
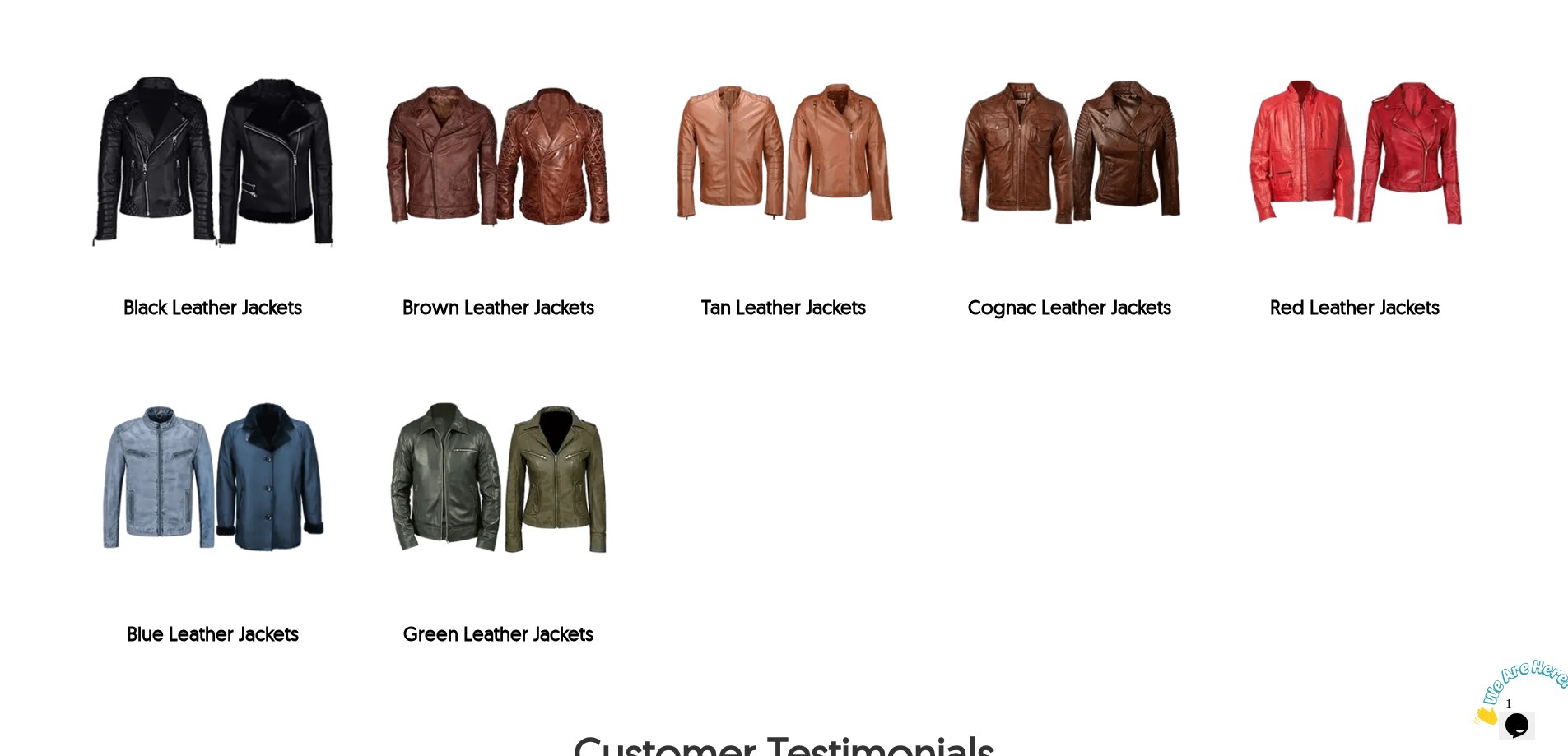
scroll to position [7626, 0]
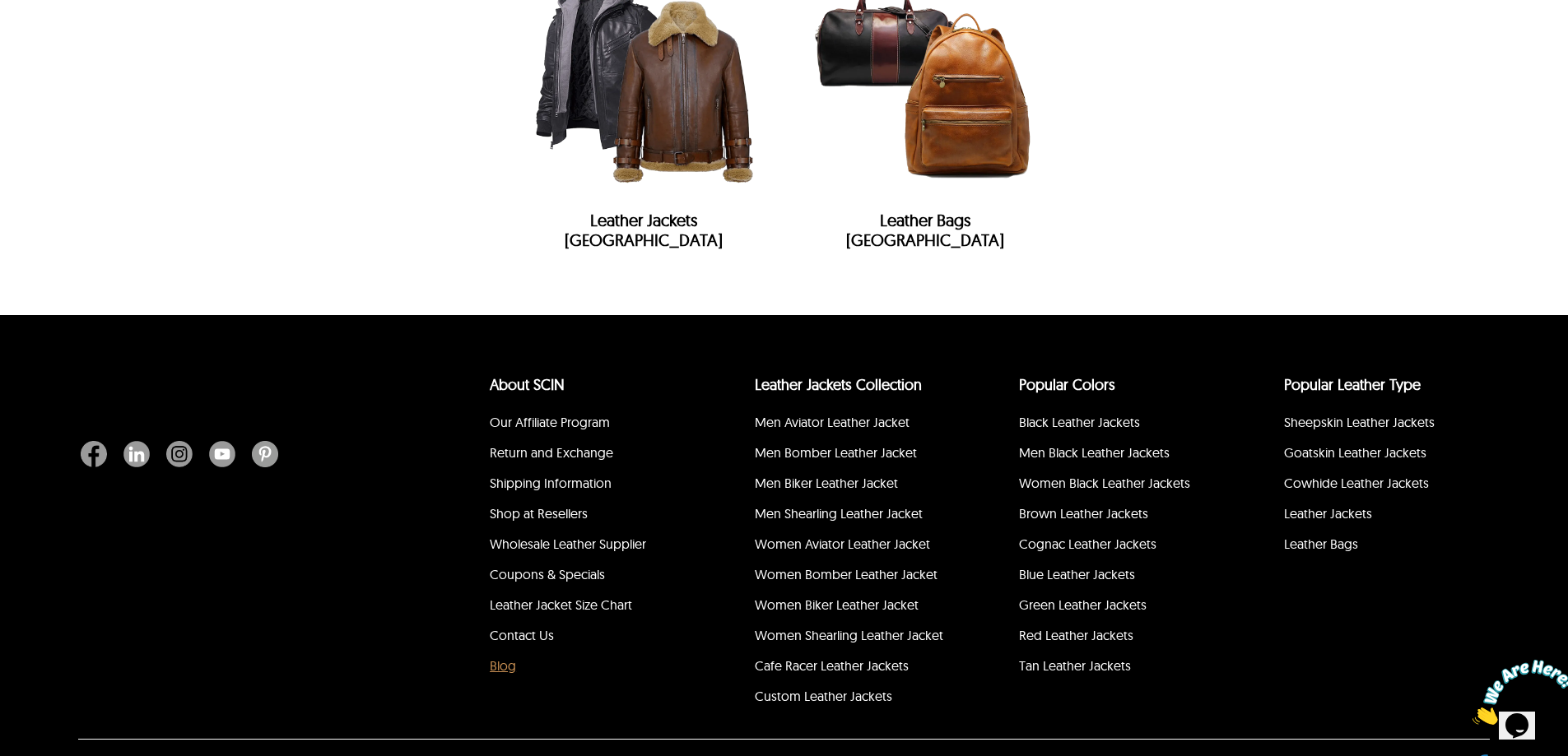
click at [494, 658] on link "Blog" at bounding box center [503, 666] width 27 height 17
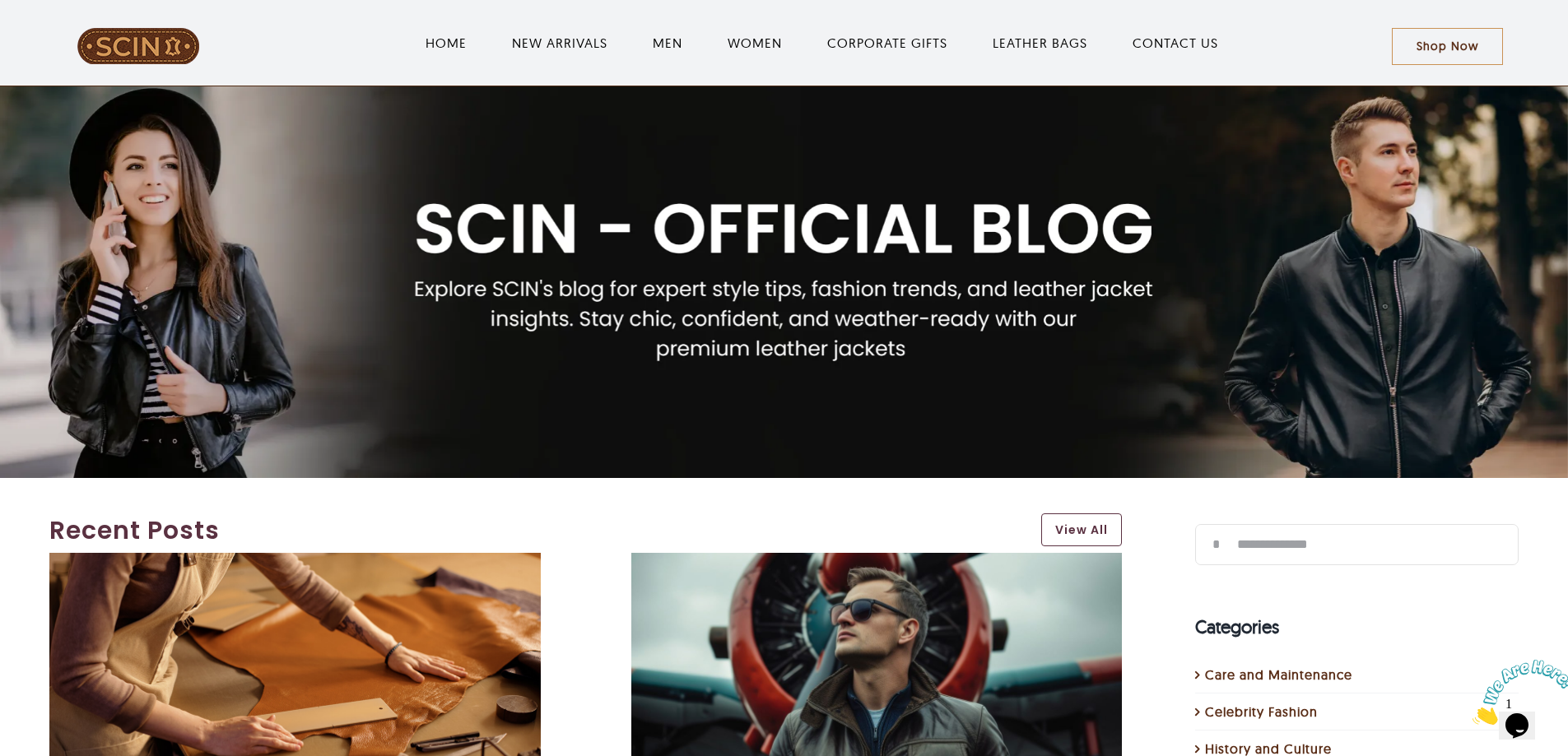
type input "**********"
click at [1195, 524] on input "*" at bounding box center [1216, 545] width 41 height 41
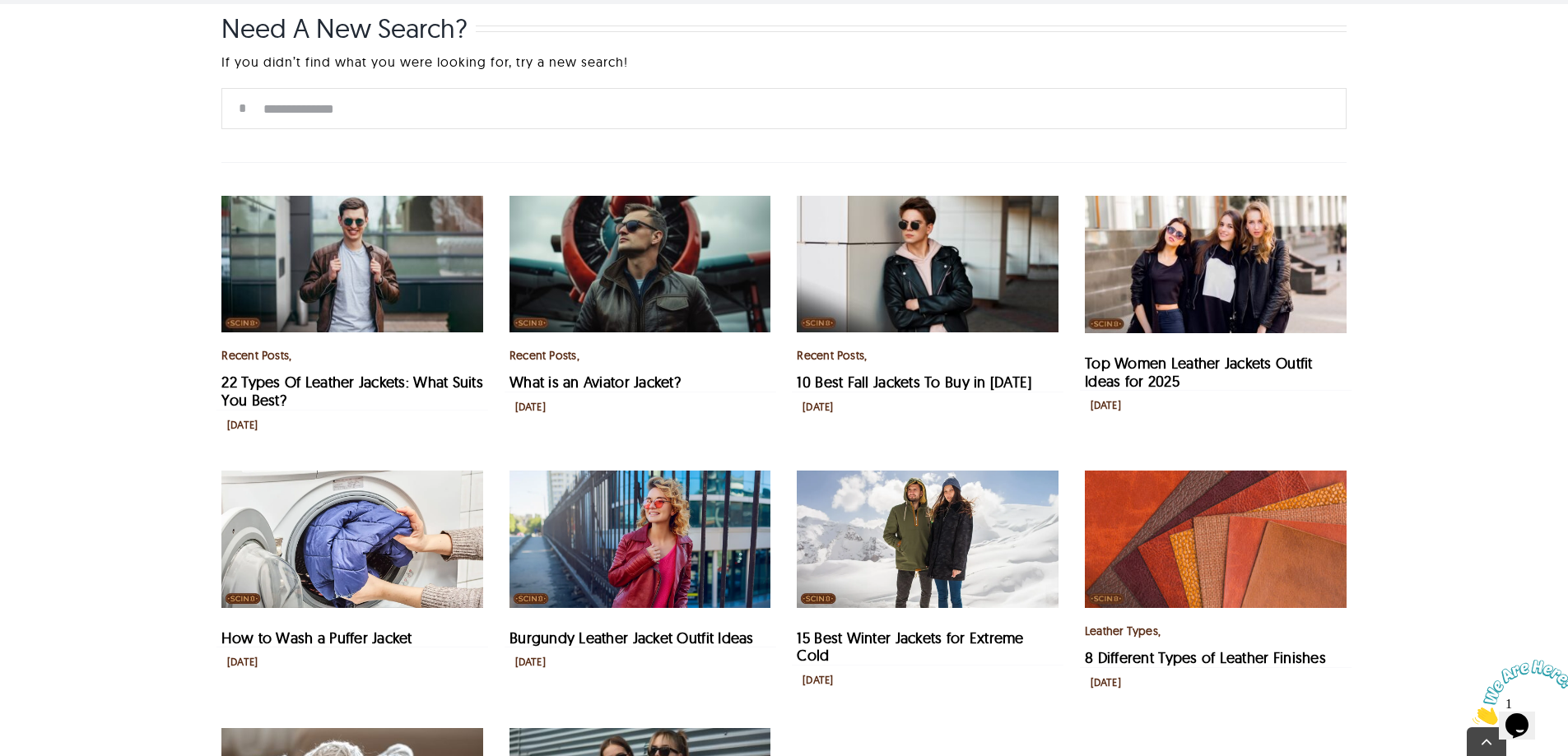
click at [353, 291] on img "22 Types Of Leather Jackets: What Suits You Best?" at bounding box center [351, 263] width 262 height 136
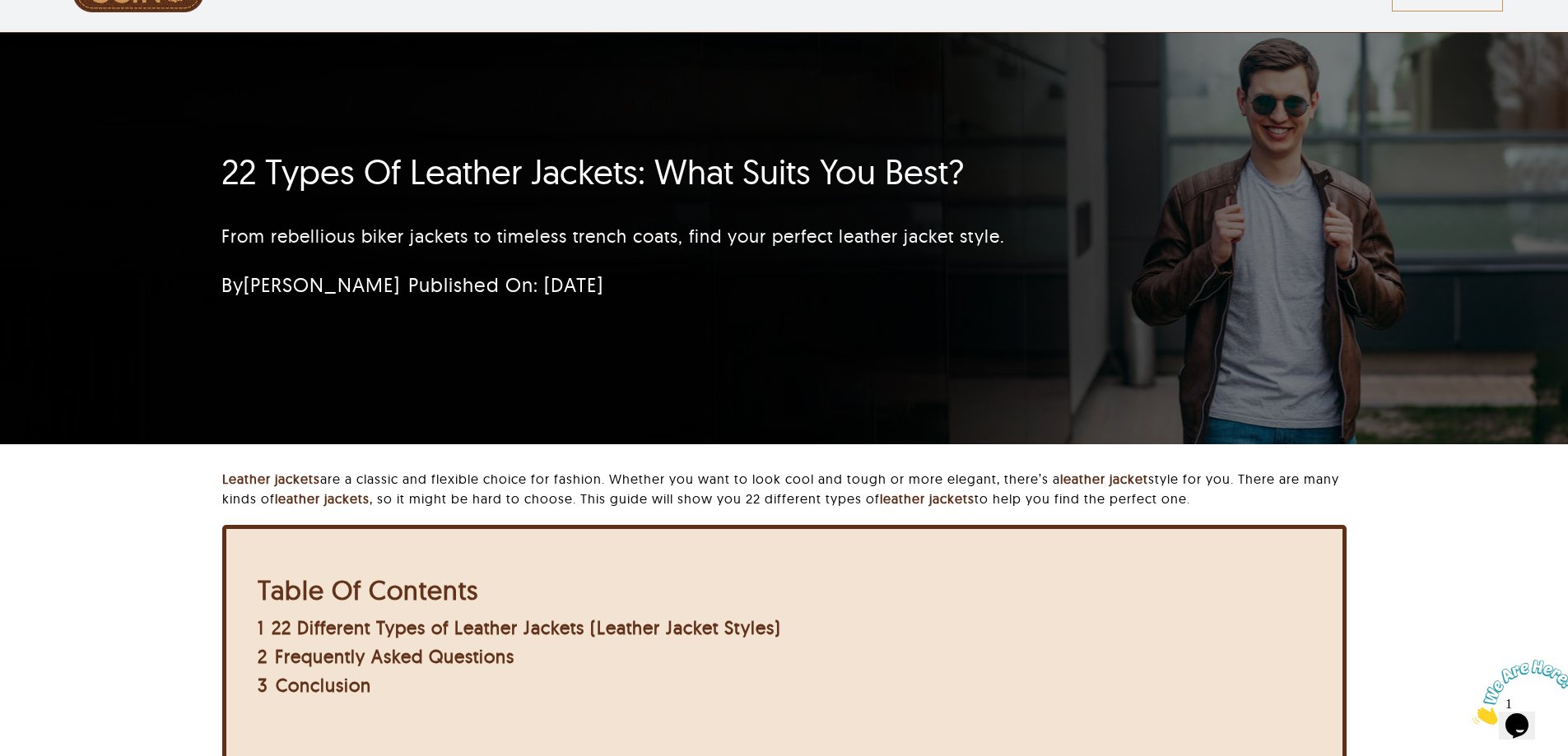
scroll to position [82, 0]
